Goal: Task Accomplishment & Management: Manage account settings

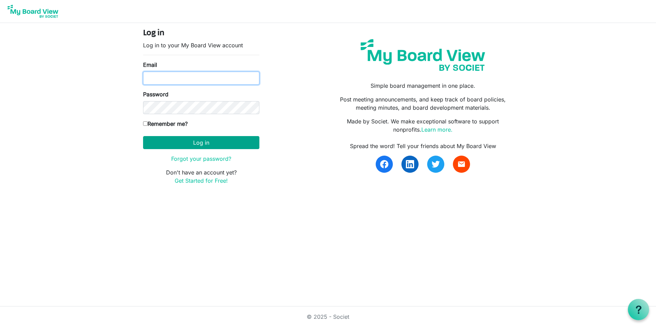
type input "hvandiver@rocklandida.com"
click at [186, 141] on button "Log in" at bounding box center [201, 142] width 116 height 13
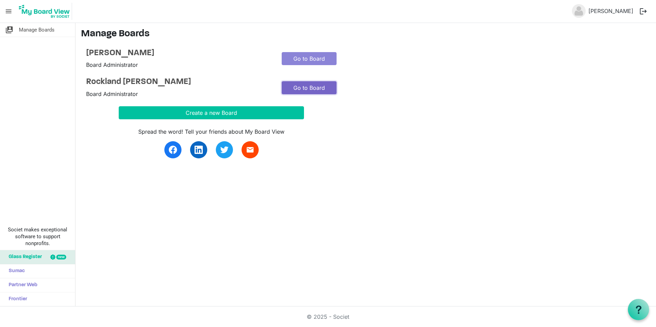
click at [289, 85] on link "Go to Board" at bounding box center [309, 87] width 55 height 13
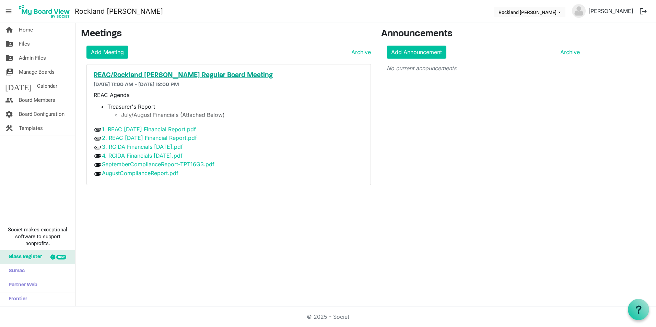
click at [158, 75] on h5 "REAC/Rockland [PERSON_NAME] Regular Board Meeting" at bounding box center [229, 75] width 270 height 8
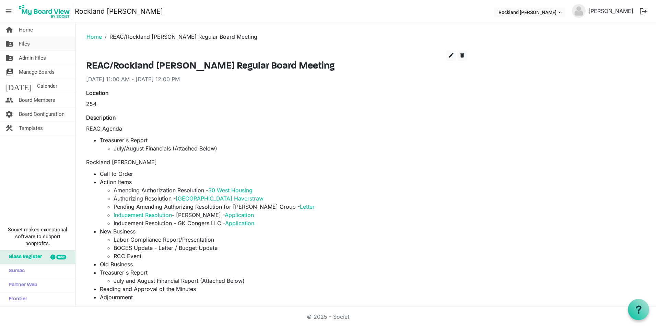
click at [31, 46] on link "folder_shared Files" at bounding box center [37, 44] width 75 height 14
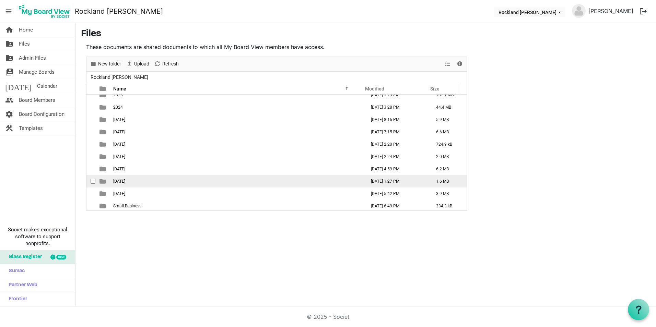
scroll to position [8, 0]
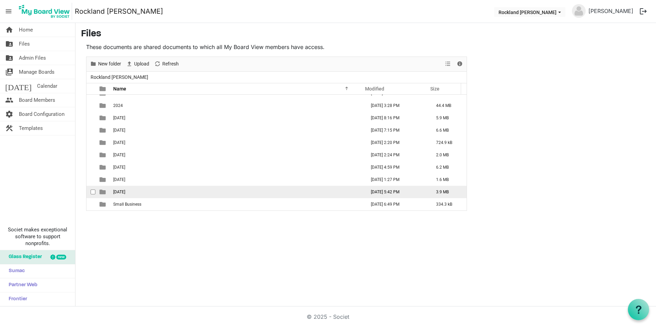
click at [142, 187] on td "[DATE]" at bounding box center [237, 192] width 252 height 12
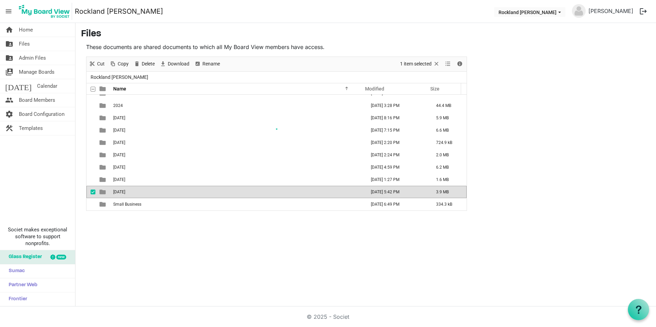
scroll to position [0, 0]
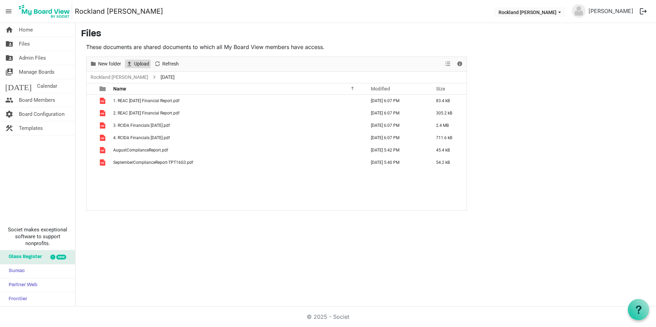
click at [144, 66] on span "Upload" at bounding box center [141, 64] width 16 height 9
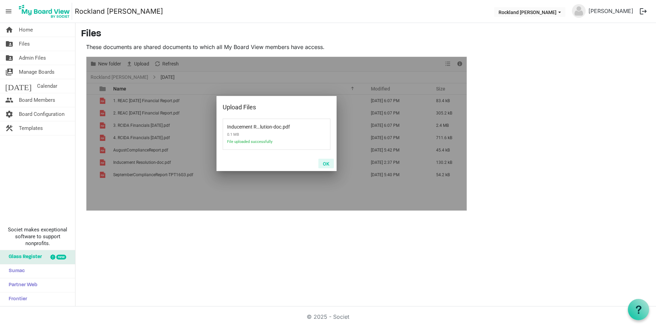
click at [323, 165] on button "OK" at bounding box center [325, 164] width 15 height 10
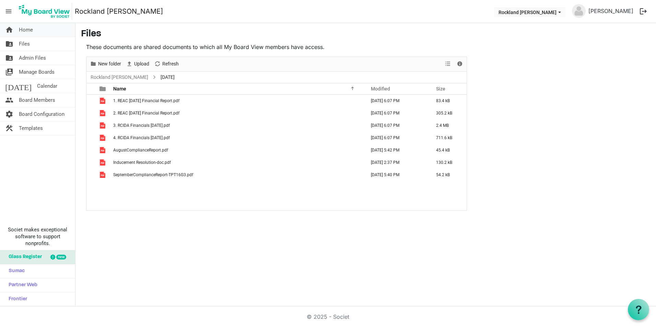
click at [29, 29] on span "Home" at bounding box center [26, 30] width 14 height 14
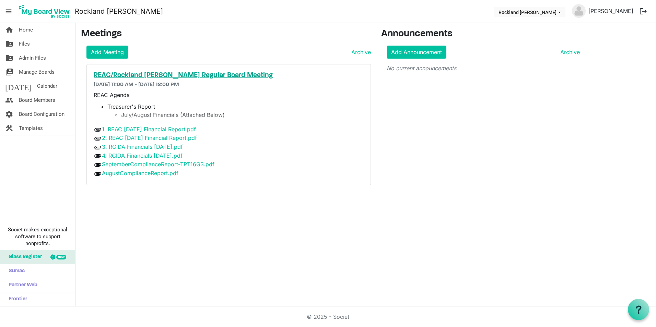
click at [113, 75] on h5 "REAC/Rockland IDA Regular Board Meeting" at bounding box center [229, 75] width 270 height 8
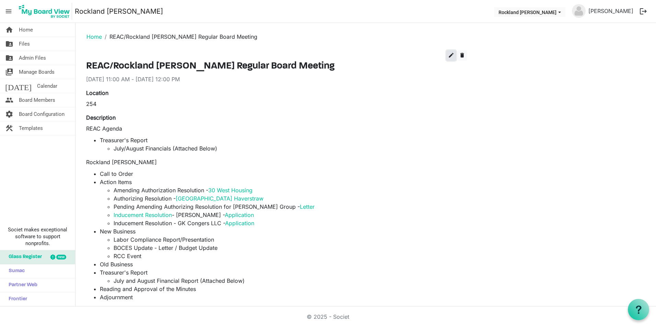
click at [450, 57] on span "edit" at bounding box center [451, 55] width 6 height 6
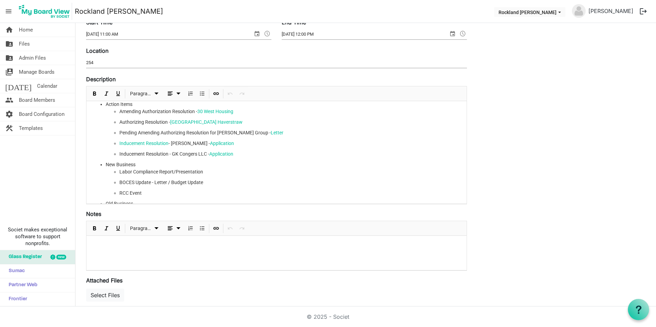
scroll to position [69, 0]
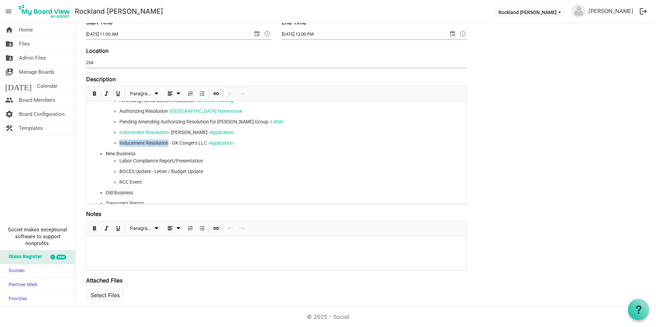
drag, startPoint x: 168, startPoint y: 144, endPoint x: 117, endPoint y: 143, distance: 51.5
click at [117, 143] on ul "Amending Authorization Resolution - 30 West Housing Authorizing Resolution - Vi…" at bounding box center [283, 122] width 355 height 50
click at [215, 97] on span "Insert Link" at bounding box center [216, 94] width 8 height 9
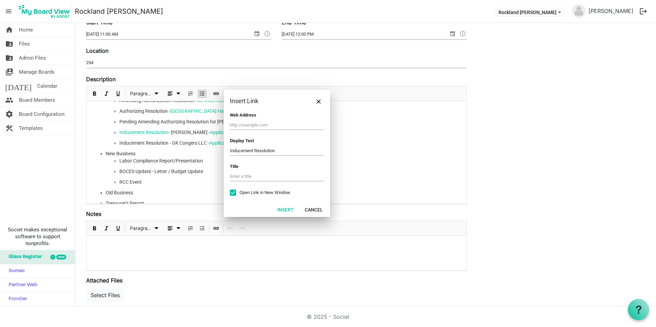
click at [240, 124] on input "text" at bounding box center [277, 125] width 94 height 10
type input "https://rocklandida.com/wp-content/uploads/2025/09/Inducement-Resolution-doc.pdf"
click at [285, 207] on button "Insert" at bounding box center [285, 210] width 25 height 10
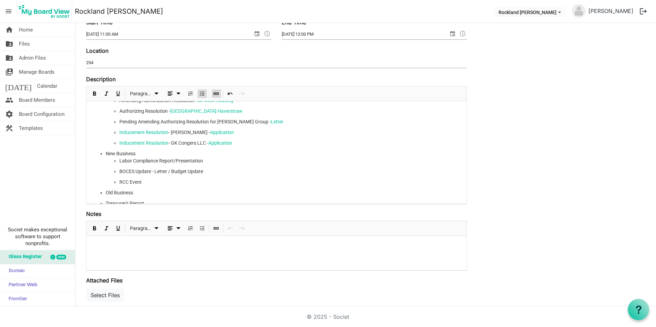
scroll to position [0, 0]
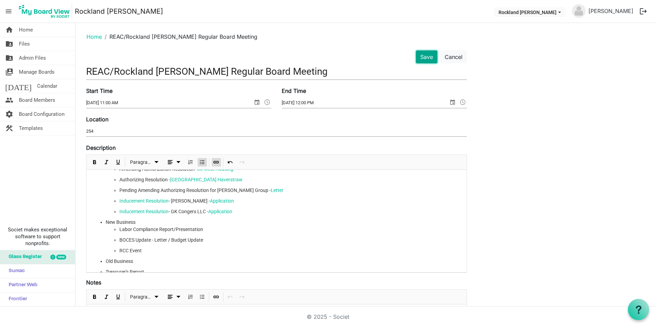
click at [432, 53] on button "Save" at bounding box center [427, 56] width 22 height 13
